Goal: Task Accomplishment & Management: Use online tool/utility

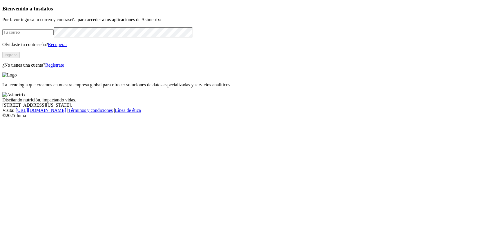
type input "eider.pena@contegral.co"
click at [20, 58] on button "Ingresa" at bounding box center [10, 55] width 17 height 6
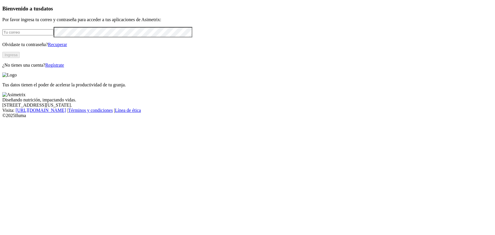
type input "eider.pena@contegral.co"
click at [20, 58] on button "Ingresa" at bounding box center [10, 55] width 17 height 6
